Goal: Information Seeking & Learning: Learn about a topic

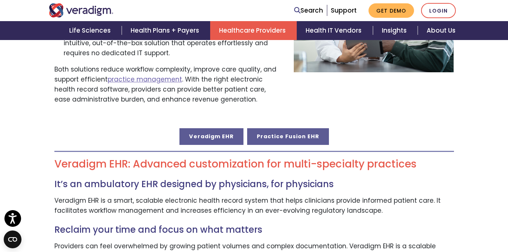
scroll to position [333, 0]
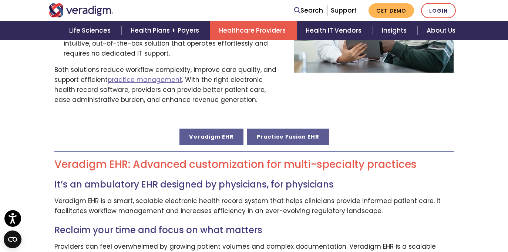
click at [290, 128] on link "Practice Fusion EHR" at bounding box center [288, 136] width 82 height 16
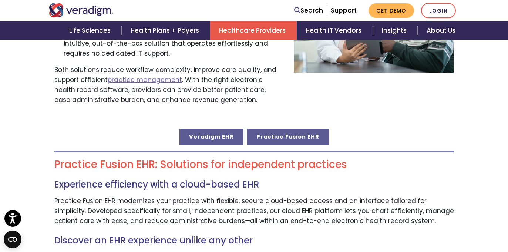
click at [229, 129] on link "Veradigm EHR" at bounding box center [211, 136] width 64 height 16
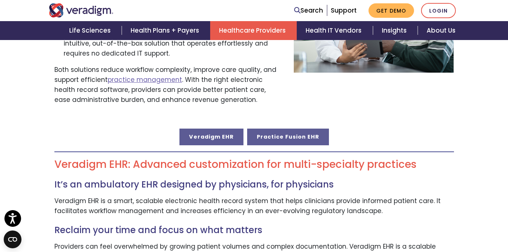
click at [286, 128] on link "Practice Fusion EHR" at bounding box center [288, 136] width 82 height 16
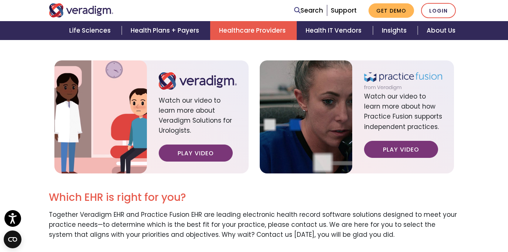
scroll to position [844, 0]
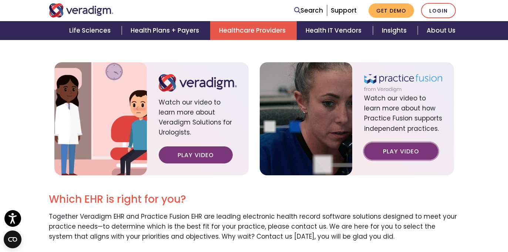
click at [400, 142] on link "Play Video" at bounding box center [401, 150] width 74 height 17
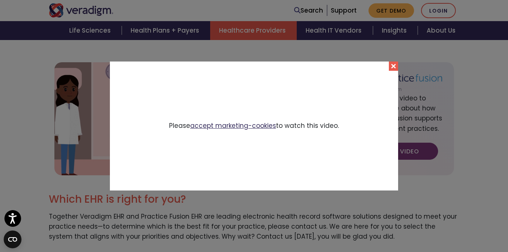
click at [259, 126] on link "accept marketing-cookies" at bounding box center [233, 125] width 86 height 9
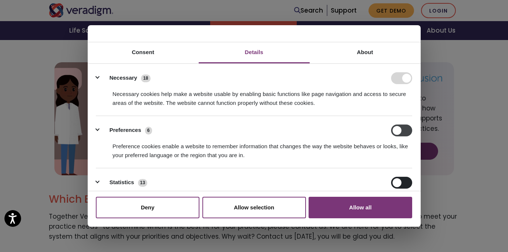
click at [396, 130] on input "Preferences" at bounding box center [401, 130] width 21 height 12
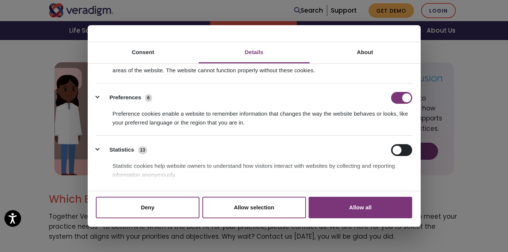
scroll to position [34, 0]
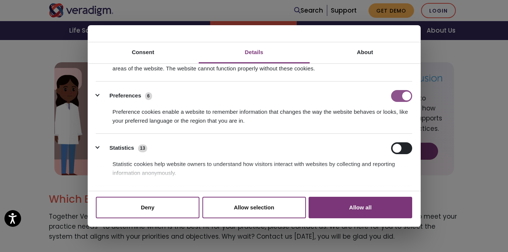
click at [406, 94] on input "Preferences" at bounding box center [401, 96] width 21 height 12
checkbox input "false"
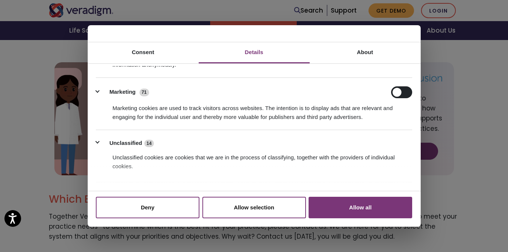
scroll to position [159, 0]
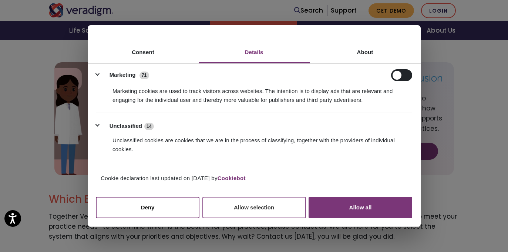
click at [248, 212] on button "Allow selection" at bounding box center [254, 206] width 104 height 21
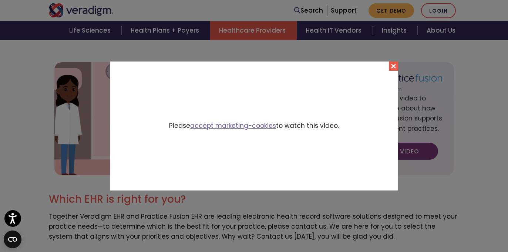
click at [320, 165] on div "Please accept marketing-cookies to watch this video." at bounding box center [254, 125] width 288 height 128
click at [236, 125] on link "accept marketing-cookies" at bounding box center [233, 125] width 86 height 9
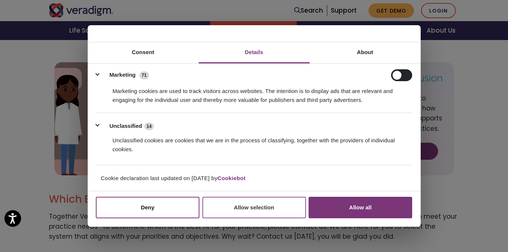
click at [247, 202] on button "Allow selection" at bounding box center [254, 206] width 104 height 21
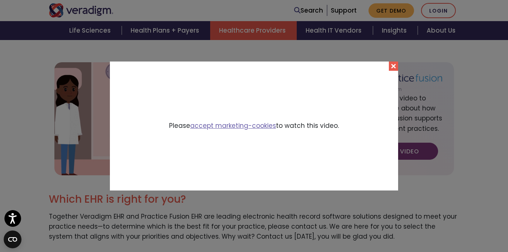
click at [394, 64] on button "Close" at bounding box center [393, 65] width 9 height 9
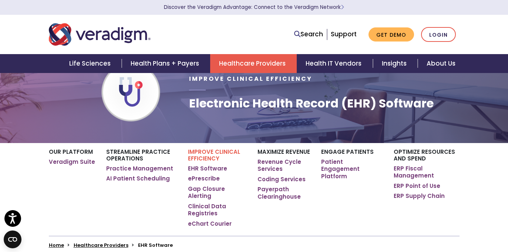
scroll to position [33, 0]
